Goal: Task Accomplishment & Management: Manage account settings

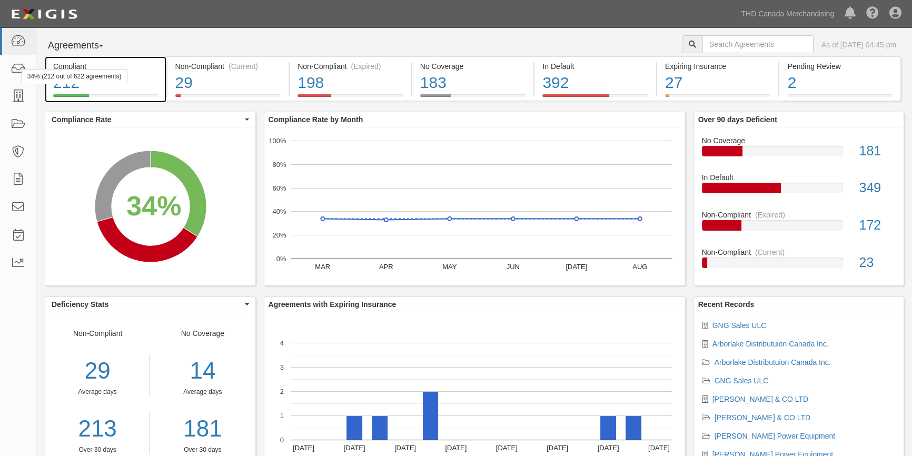
click at [22, 72] on div "34% (212 out of 622 agreements)" at bounding box center [75, 76] width 106 height 15
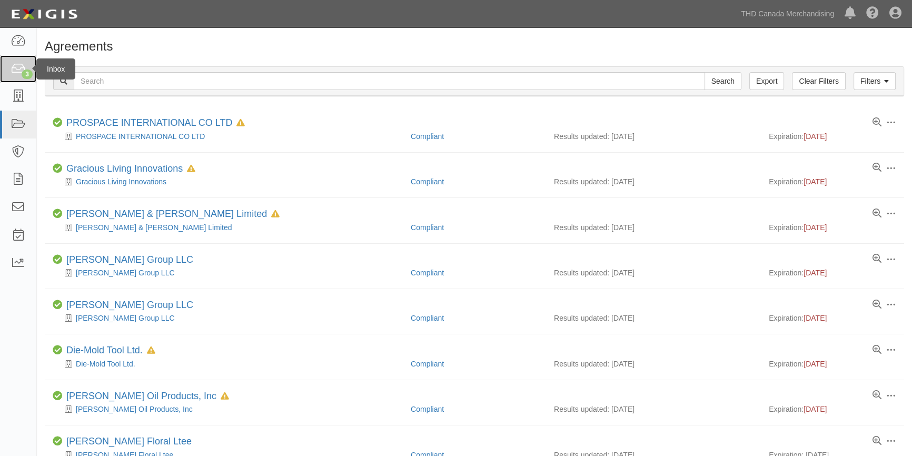
click at [21, 70] on icon at bounding box center [18, 69] width 15 height 12
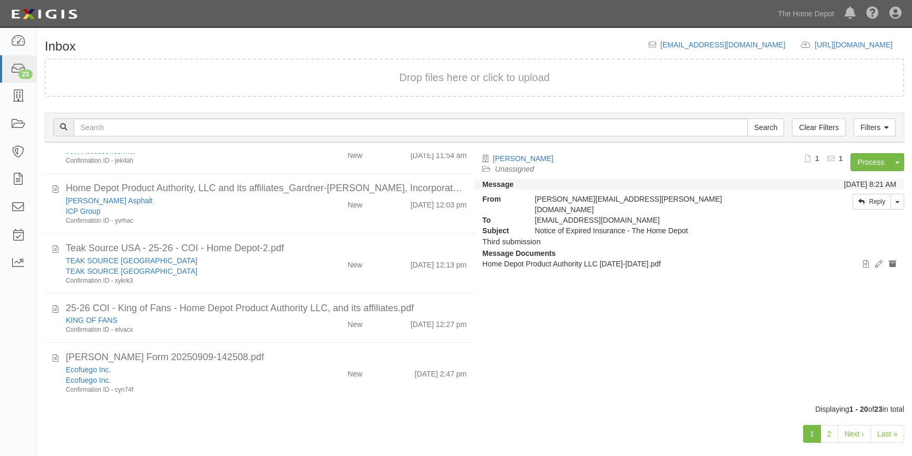
scroll to position [834, 0]
click at [834, 435] on link "2" at bounding box center [830, 434] width 18 height 18
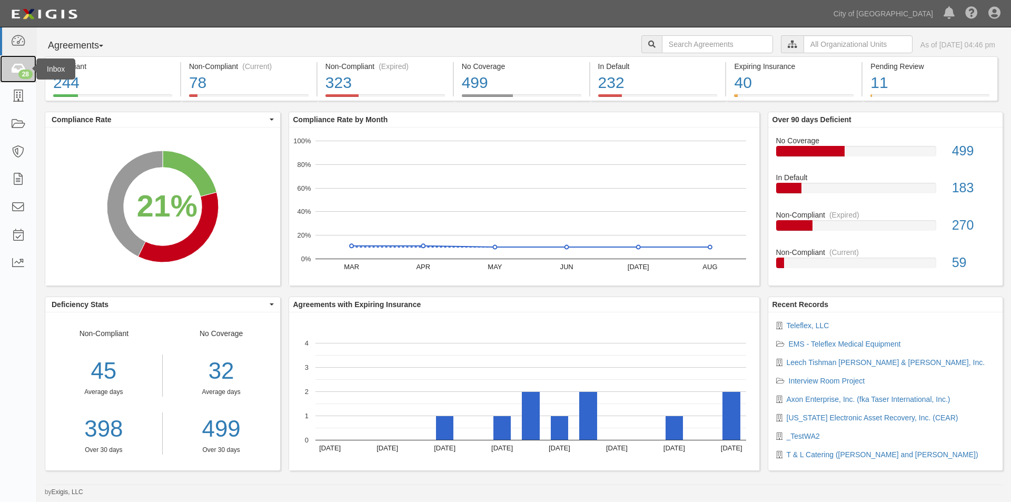
click at [18, 66] on icon at bounding box center [18, 69] width 15 height 12
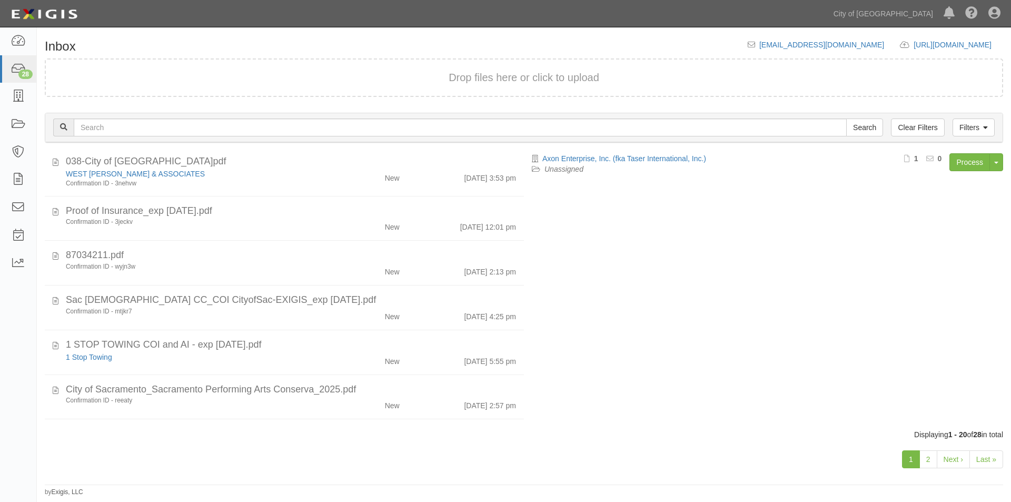
scroll to position [650, 0]
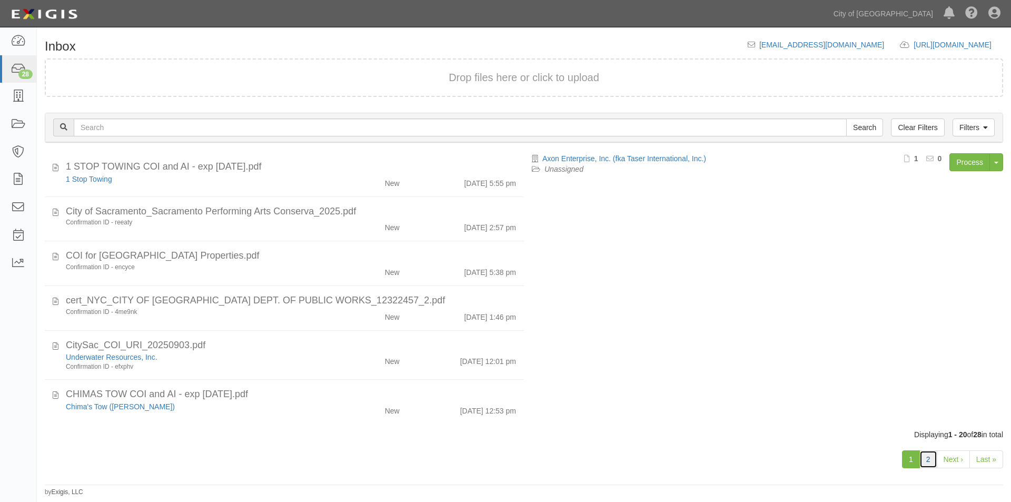
click at [935, 462] on link "2" at bounding box center [929, 459] width 18 height 18
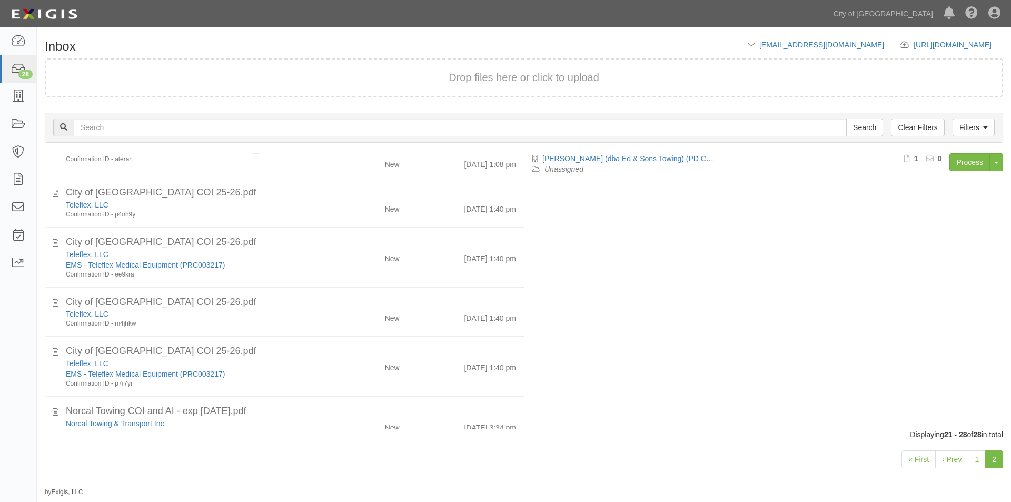
scroll to position [126, 0]
